Goal: Transaction & Acquisition: Purchase product/service

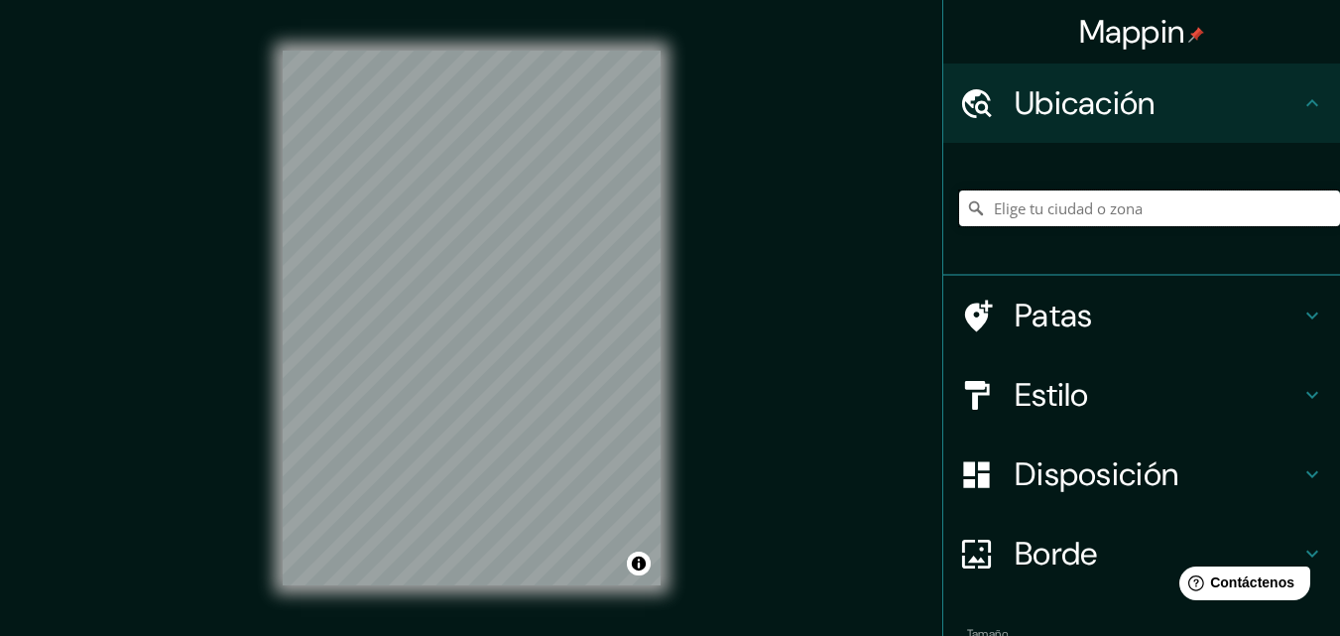
click at [1044, 203] on input "Elige tu ciudad o zona" at bounding box center [1149, 208] width 381 height 36
paste input "18, Este: 318138.00, Norte: 625648.02"
click at [1171, 202] on input "Espe 18, 5773 [GEOGRAPHIC_DATA], [GEOGRAPHIC_DATA]" at bounding box center [1149, 208] width 381 height 36
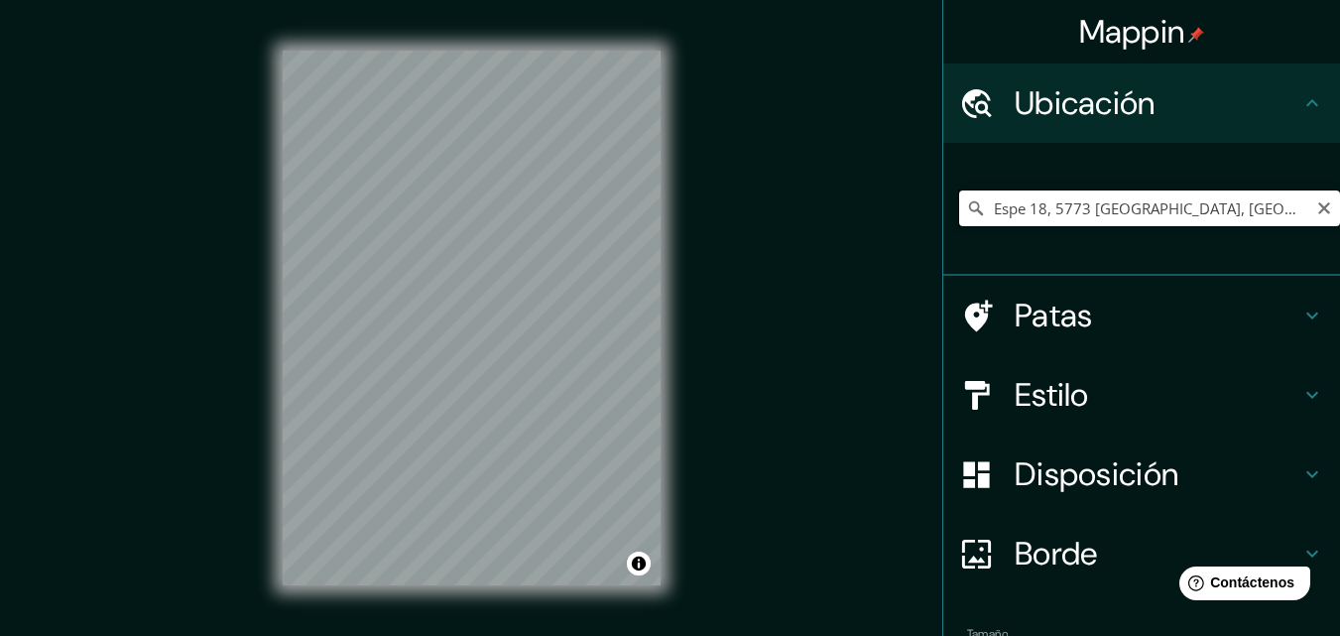
click at [1171, 202] on input "Espe 18, 5773 [GEOGRAPHIC_DATA], [GEOGRAPHIC_DATA]" at bounding box center [1149, 208] width 381 height 36
paste input "18, Este: 318138.00, Norte: 625648.02"
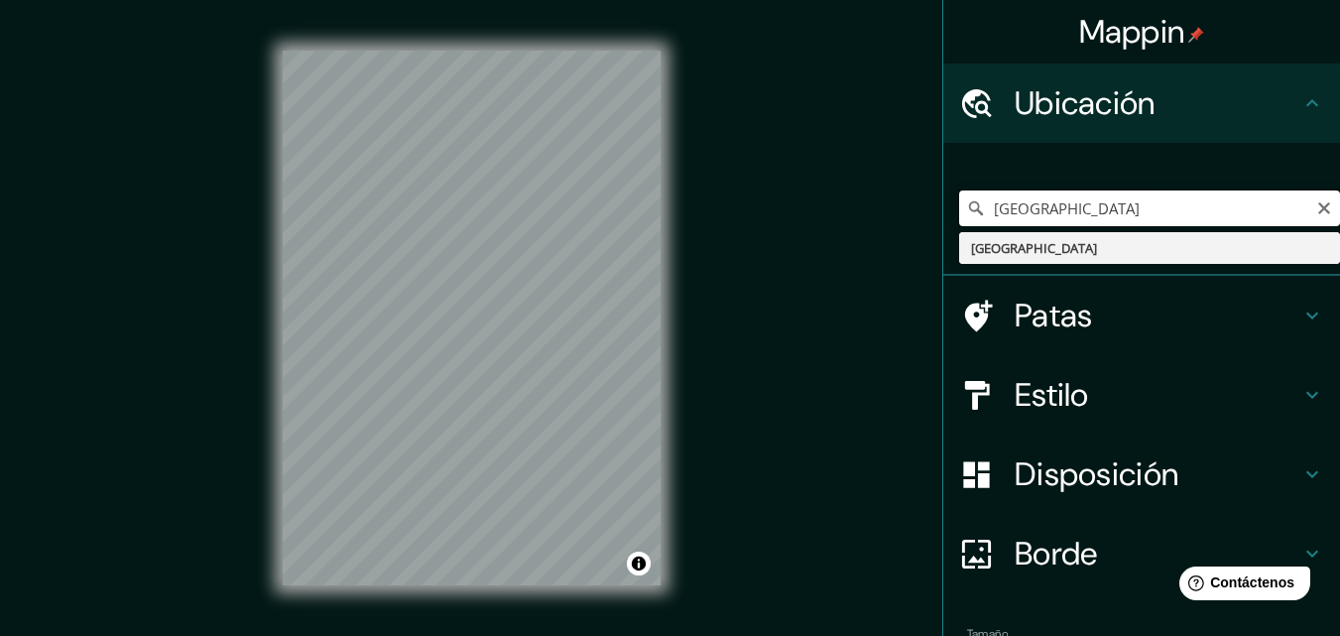
click at [1078, 215] on input "[GEOGRAPHIC_DATA]" at bounding box center [1149, 208] width 381 height 36
paste input "18, Este: 318138.00, Norte: 625648.02"
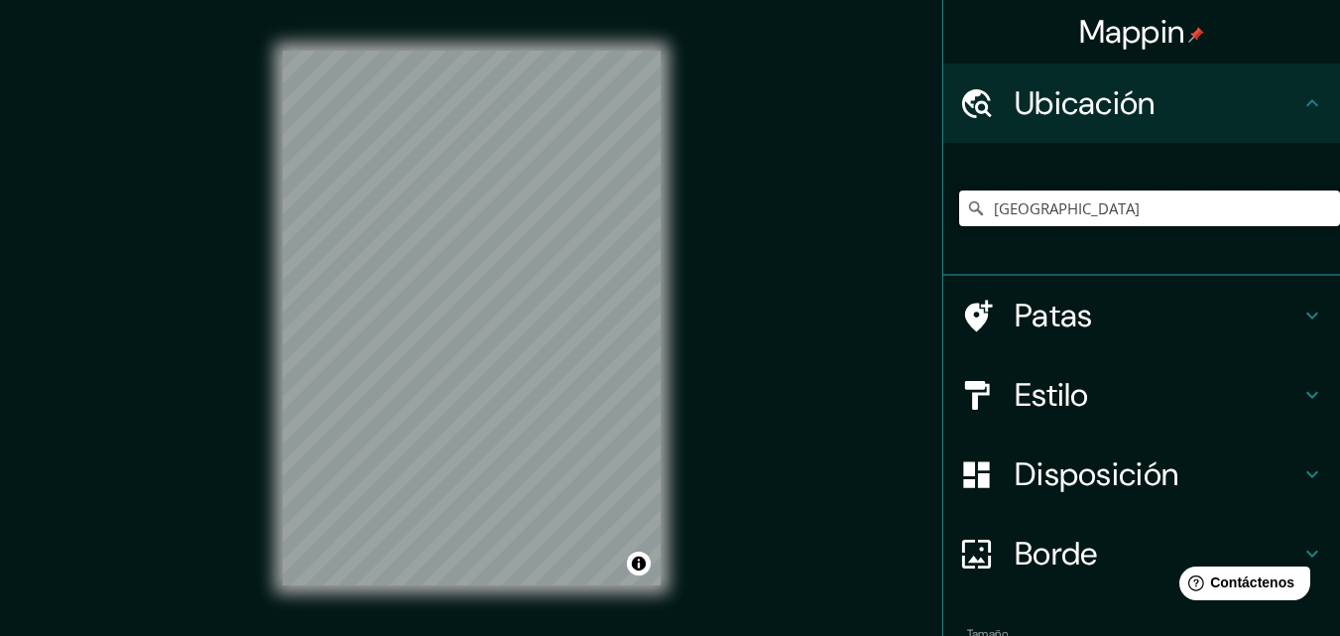
type input "[GEOGRAPHIC_DATA]"
